Goal: Task Accomplishment & Management: Manage account settings

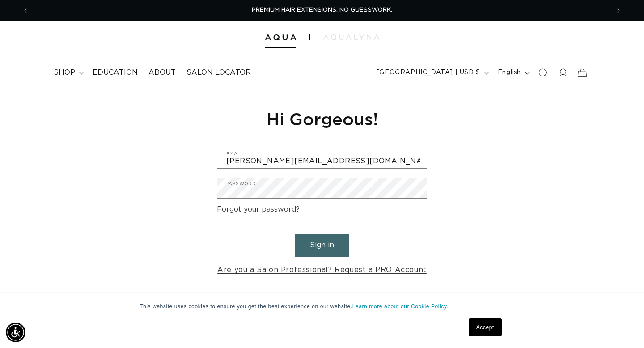
scroll to position [0, 1161]
click at [316, 256] on button "Sign in" at bounding box center [322, 245] width 55 height 23
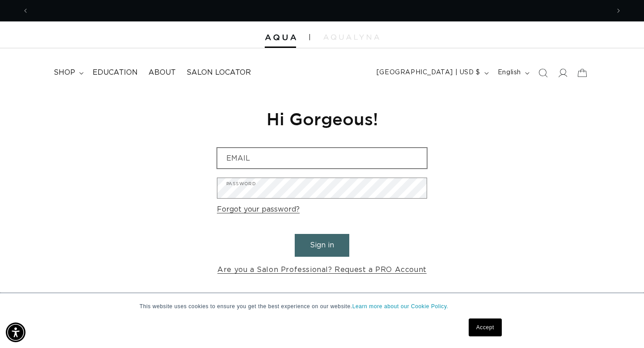
scroll to position [0, 1161]
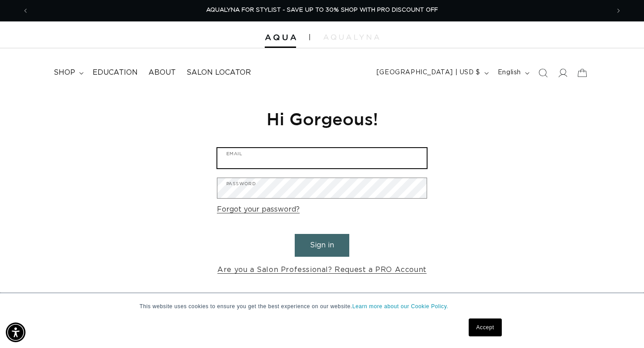
click at [270, 156] on input "Email" at bounding box center [321, 158] width 209 height 20
type input "[PERSON_NAME][EMAIL_ADDRESS][DOMAIN_NAME]"
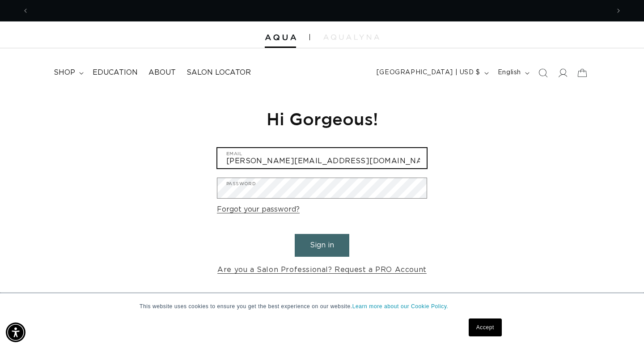
scroll to position [0, 0]
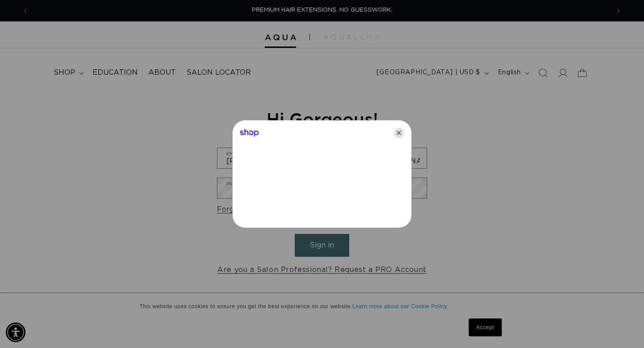
click at [401, 132] on icon "Close" at bounding box center [399, 132] width 11 height 11
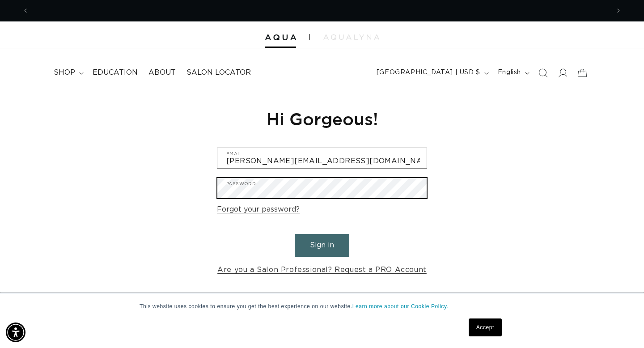
scroll to position [0, 1161]
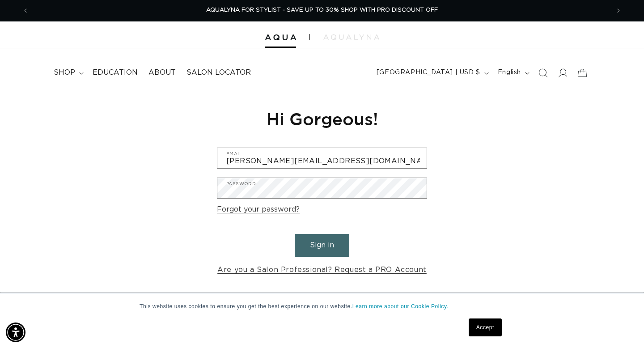
click at [319, 244] on button "Sign in" at bounding box center [322, 245] width 55 height 23
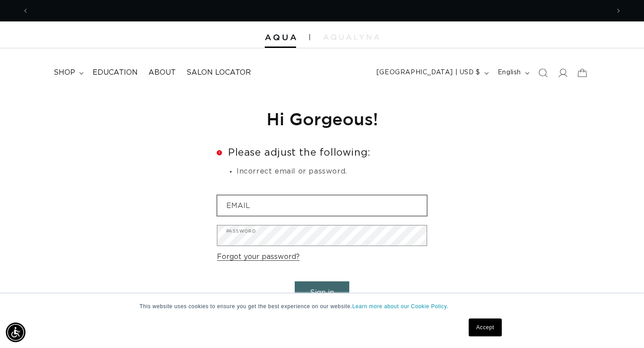
scroll to position [0, 580]
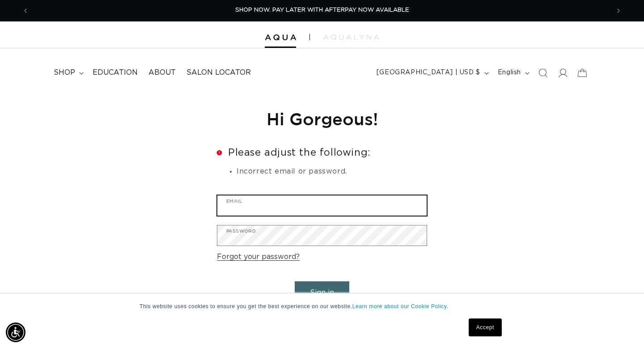
click at [284, 207] on input "Email" at bounding box center [321, 205] width 209 height 20
type input "[PERSON_NAME][EMAIL_ADDRESS][DOMAIN_NAME]"
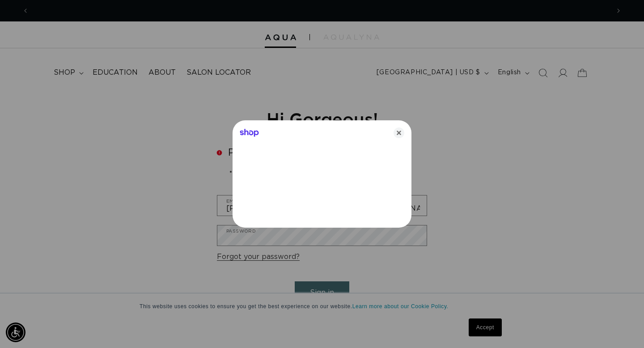
scroll to position [0, 1161]
click at [399, 131] on icon "Close" at bounding box center [399, 132] width 11 height 11
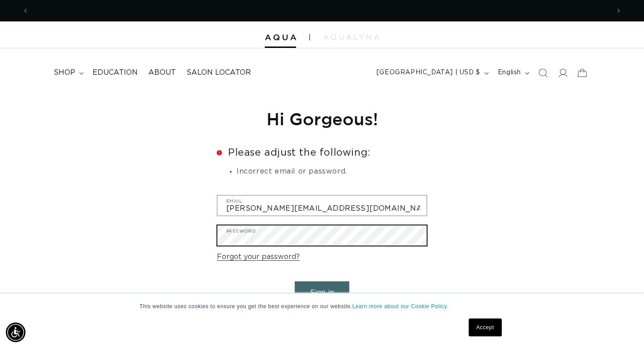
scroll to position [0, 580]
click at [313, 288] on button "Sign in" at bounding box center [322, 292] width 55 height 23
